Goal: Task Accomplishment & Management: Use online tool/utility

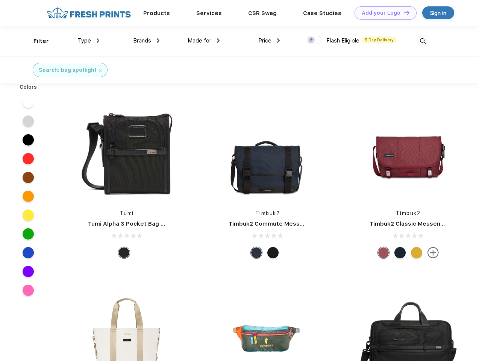
click at [383, 13] on link "Add your Logo Design Tool" at bounding box center [386, 12] width 62 height 13
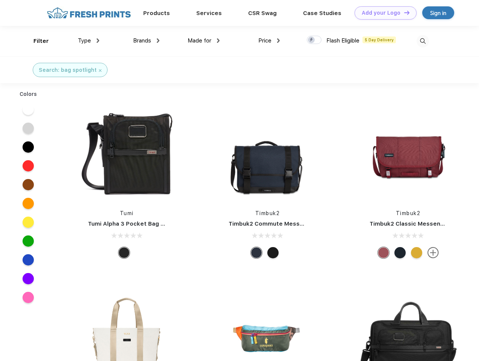
click at [0, 0] on div "Design Tool" at bounding box center [0, 0] width 0 height 0
click at [403, 12] on link "Add your Logo Design Tool" at bounding box center [386, 12] width 62 height 13
click at [36, 41] on div "Filter" at bounding box center [40, 41] width 15 height 9
click at [89, 41] on span "Type" at bounding box center [84, 40] width 13 height 7
click at [146, 41] on span "Brands" at bounding box center [142, 40] width 18 height 7
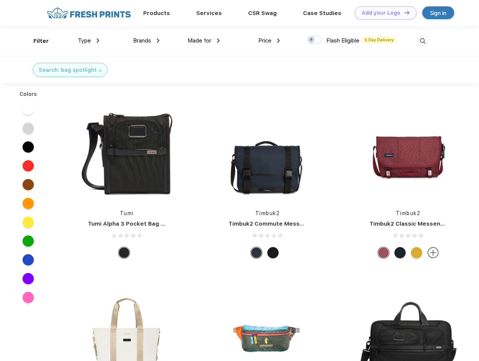
click at [204, 41] on span "Made for" at bounding box center [200, 40] width 24 height 7
click at [269, 41] on span "Price" at bounding box center [264, 40] width 13 height 7
click at [314, 40] on div at bounding box center [314, 40] width 15 height 8
click at [312, 40] on input "checkbox" at bounding box center [309, 37] width 5 height 5
click at [423, 41] on img at bounding box center [423, 41] width 12 height 12
